Goal: Use online tool/utility: Utilize a website feature to perform a specific function

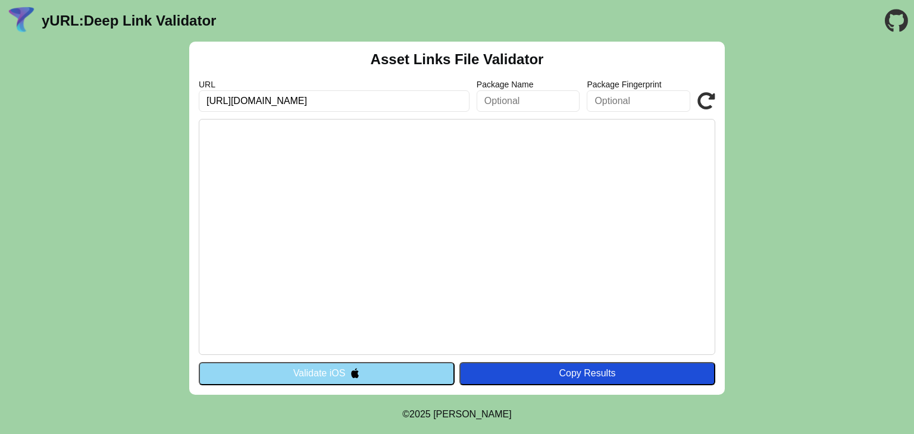
click at [519, 106] on input "text" at bounding box center [529, 100] width 104 height 21
paste input "com.telenor.pakistan.mytelenor"
type input "com.telenor.pakistan.mytelenor"
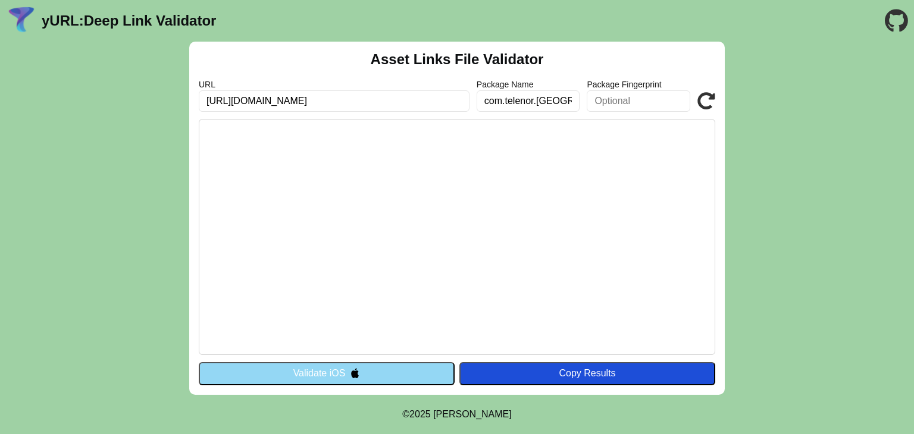
click at [630, 102] on input "text" at bounding box center [639, 100] width 104 height 21
paste input "A7:9F:A2:57:47:F6:C7:15:5C:17:82:44:38:F6:0A:45:5F:A5:AE:8A:F0:DB:B5:D5:5D:2C:5…"
type input "A7:9F:A2:57:47:F6:C7:15:5C:17:82:44:38:F6:0A:45:5F:A5:AE:8A:F0:DB:B5:D5:5D:2C:5…"
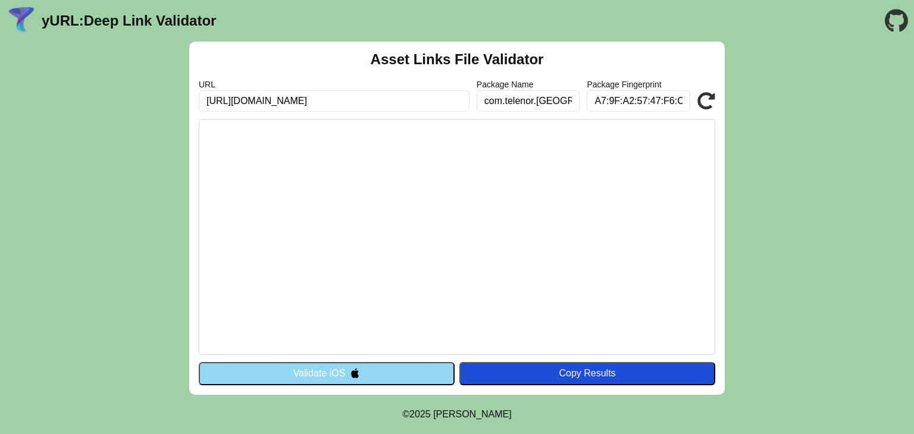
click at [522, 366] on button "Copy Results" at bounding box center [587, 373] width 256 height 23
click at [355, 375] on img at bounding box center [355, 373] width 10 height 10
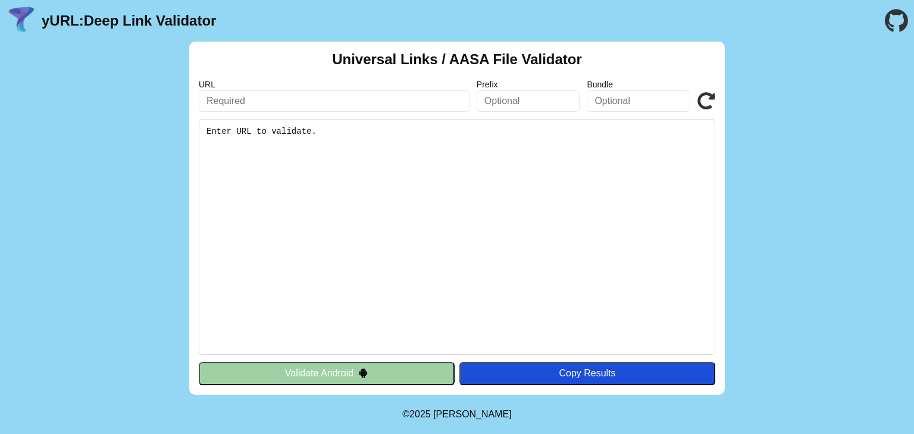
click at [374, 148] on pre "Enter URL to validate." at bounding box center [457, 237] width 516 height 236
click at [293, 98] on input "text" at bounding box center [334, 100] width 271 height 21
type input "https://www.telenor.com.pk/deeplink/123"
click at [510, 101] on input "text" at bounding box center [529, 100] width 104 height 21
type input "com.telenor.pakistan.mytelenor"
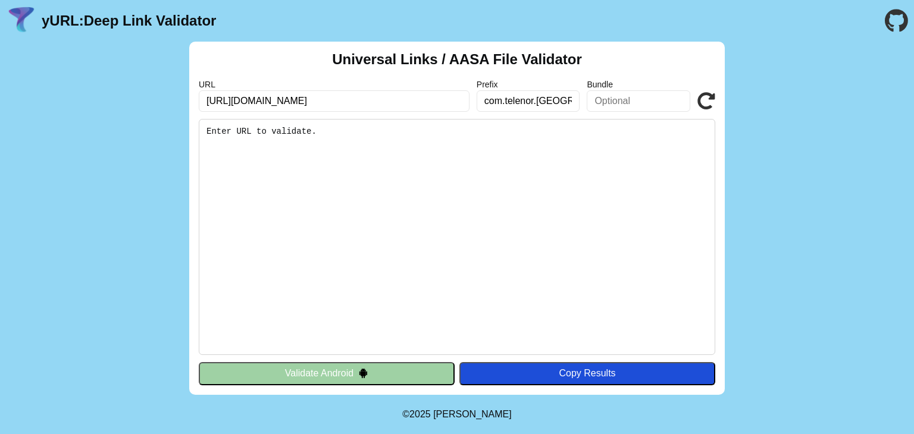
click at [645, 104] on input "text" at bounding box center [639, 100] width 104 height 21
type input "A7:9F:A2:57:47:F6:C7:15:5C:17:82:44:38:F6:0A:45:5F:A5:AE:8A:F0:DB:B5:D5:5D:2C:5…"
click at [391, 377] on button "Validate Android" at bounding box center [327, 373] width 256 height 23
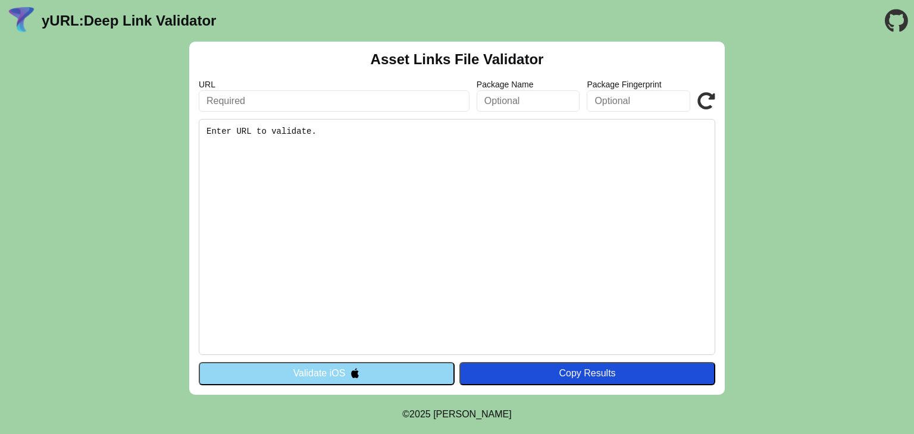
click at [391, 377] on button "Validate iOS" at bounding box center [327, 373] width 256 height 23
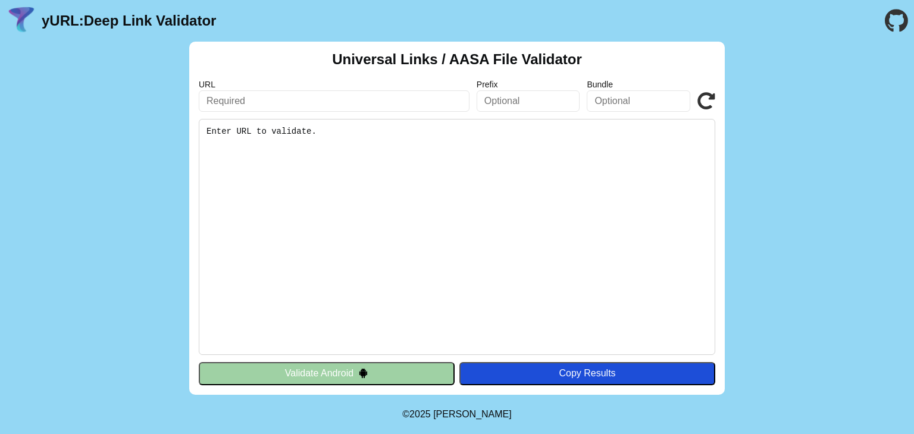
click at [409, 143] on pre "Enter URL to validate." at bounding box center [457, 237] width 516 height 236
click at [302, 131] on pre "Enter URL to validate." at bounding box center [457, 237] width 516 height 236
click at [253, 104] on input "text" at bounding box center [334, 100] width 271 height 21
type input "https://www.telenor.com.pk/deeplink/123"
click at [278, 134] on pre "Enter URL to validate." at bounding box center [457, 237] width 516 height 236
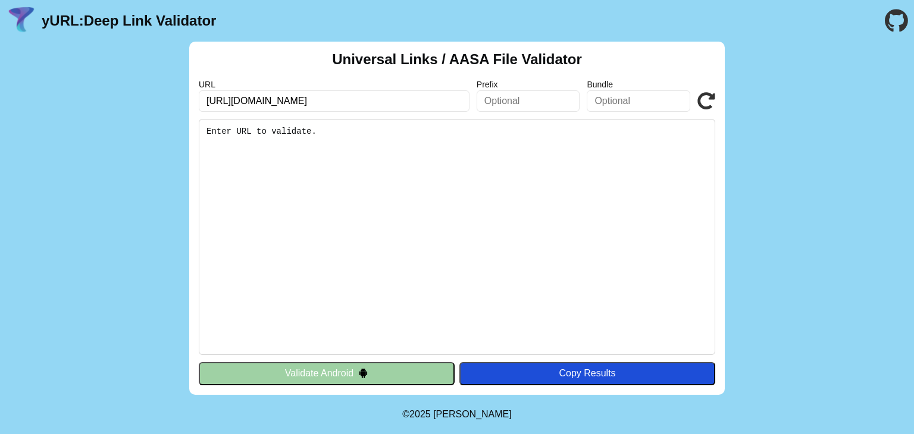
click at [490, 104] on input "text" at bounding box center [529, 100] width 104 height 21
type input "com.telenor.[GEOGRAPHIC_DATA]mytelenor"
click at [633, 102] on input "text" at bounding box center [639, 100] width 104 height 21
type input "A7:9F:A2:57:47:F6:C7:15:5C:17:82:44:38:F6:0A:45:5F:A5:AE:8A:F0:DB:B5:D5:5D:2C:5…"
click at [383, 143] on pre "Enter URL to validate." at bounding box center [457, 237] width 516 height 236
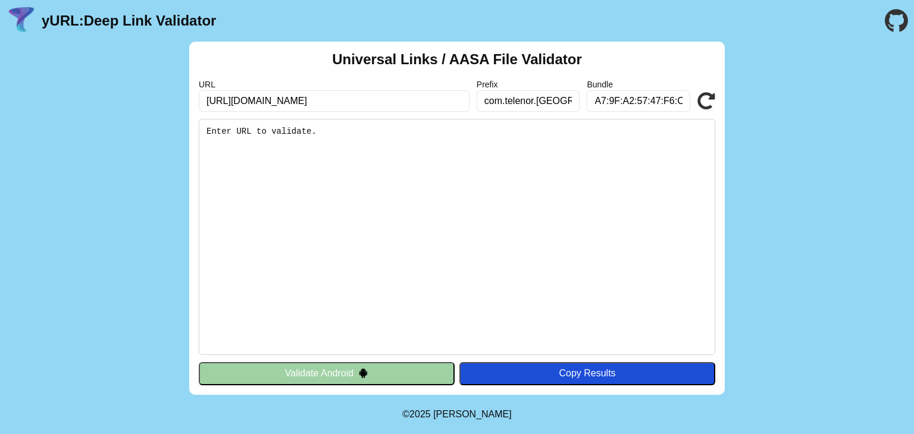
click at [233, 134] on pre "Enter URL to validate." at bounding box center [457, 237] width 516 height 236
click at [381, 96] on input "https://www.telenor.com.pk/deeplink/123" at bounding box center [334, 100] width 271 height 21
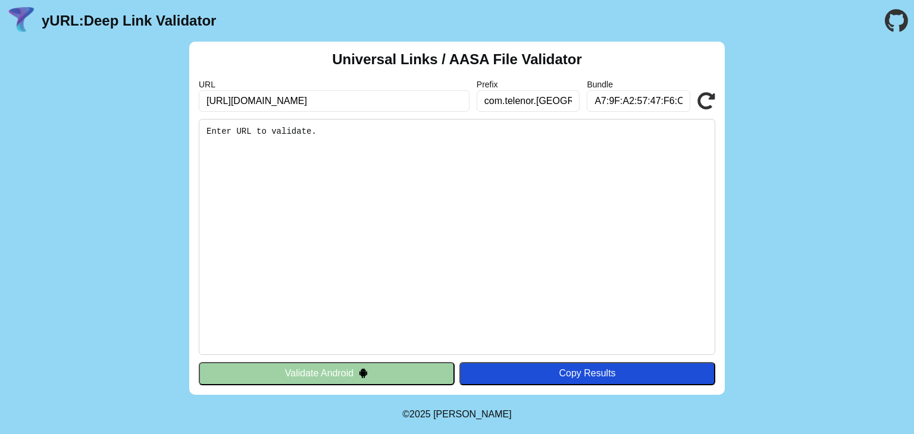
type input "https://www.telenor.com.pk/deeplink/recharge:epcc"
click button "Validate" at bounding box center [0, 0] width 0 height 0
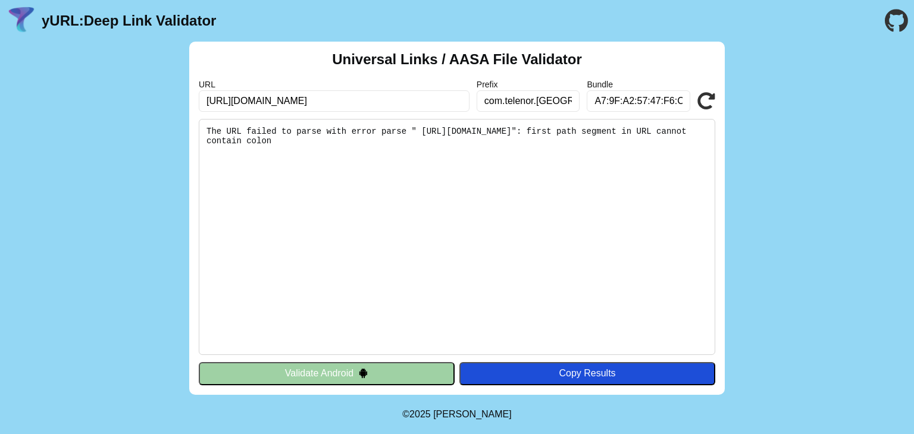
drag, startPoint x: 421, startPoint y: 103, endPoint x: 399, endPoint y: 101, distance: 22.1
click at [399, 101] on input "[URL][DOMAIN_NAME]" at bounding box center [334, 100] width 271 height 21
type input "[URL][DOMAIN_NAME]"
click button "Validate" at bounding box center [0, 0] width 0 height 0
click at [397, 372] on button "Validate Android" at bounding box center [327, 373] width 256 height 23
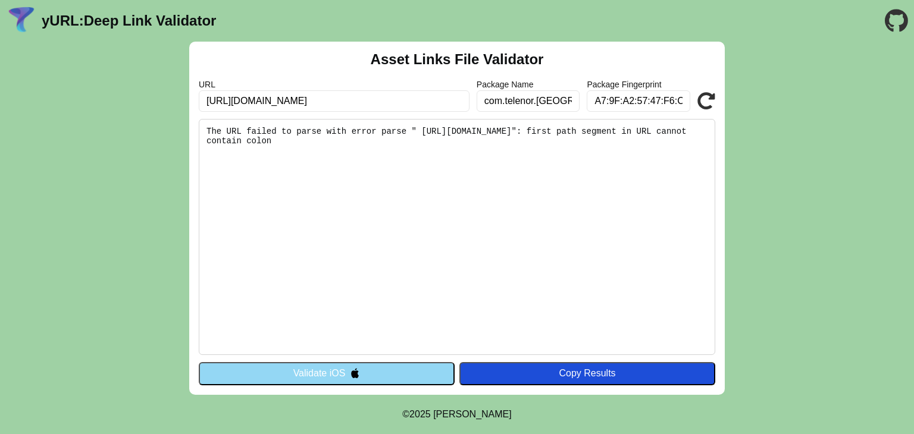
click at [419, 101] on input "[URL][DOMAIN_NAME]" at bounding box center [334, 100] width 271 height 21
click at [345, 375] on button "Validate iOS" at bounding box center [327, 373] width 256 height 23
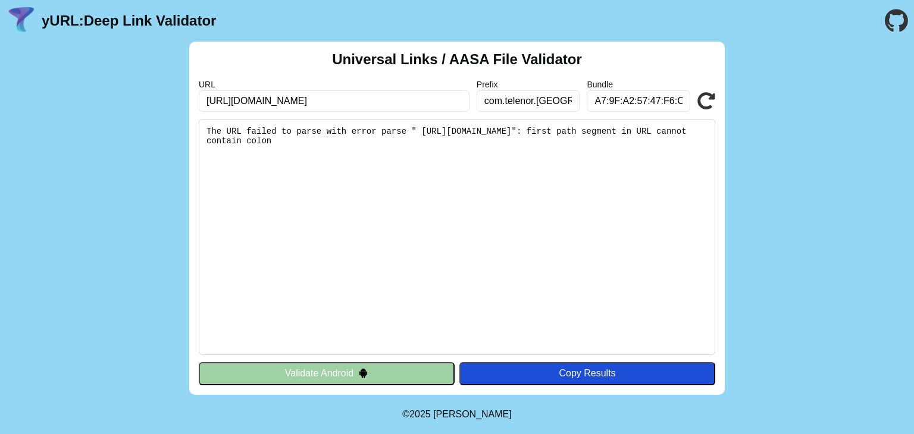
click at [347, 378] on button "Validate Android" at bounding box center [327, 373] width 256 height 23
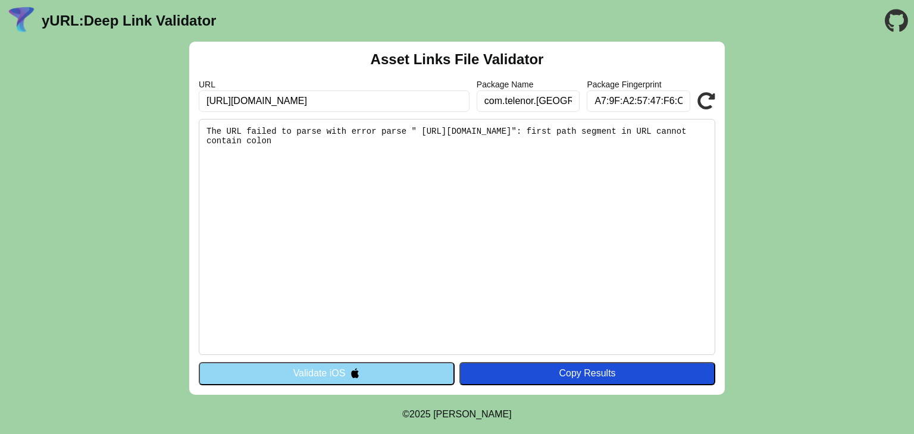
click at [347, 378] on button "Validate iOS" at bounding box center [327, 373] width 256 height 23
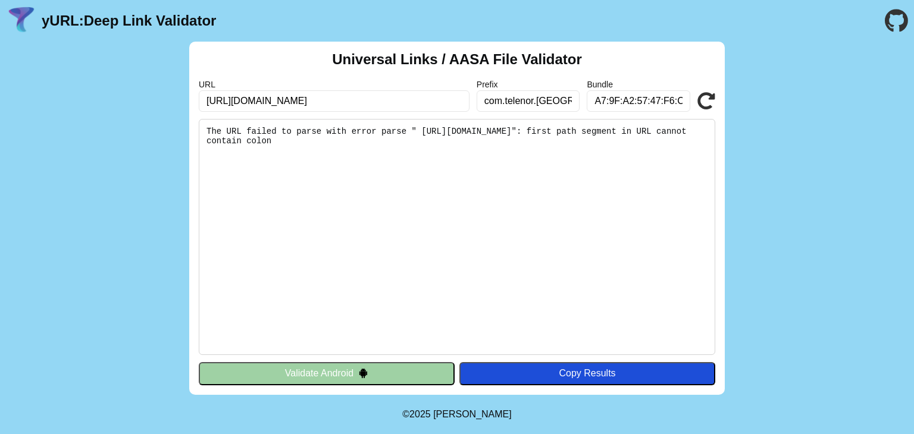
click at [704, 101] on icon at bounding box center [706, 101] width 18 height 18
